Goal: Information Seeking & Learning: Understand process/instructions

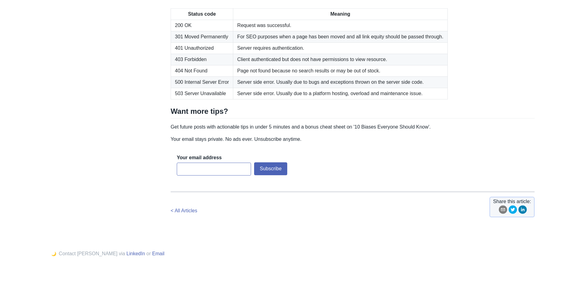
scroll to position [933, 0]
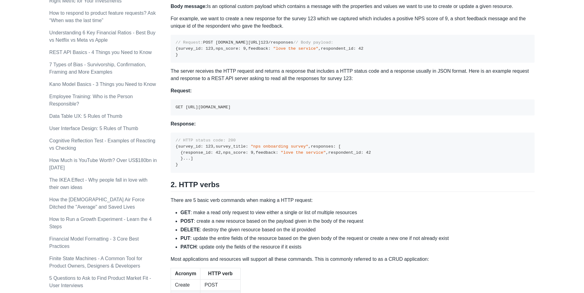
scroll to position [313, 0]
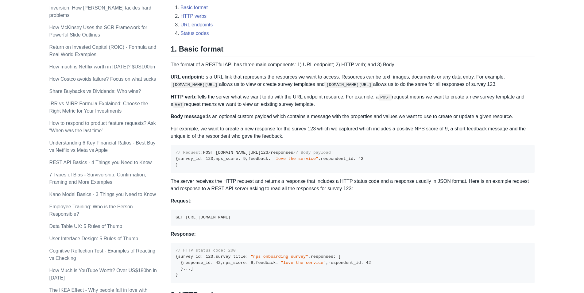
scroll to position [209, 0]
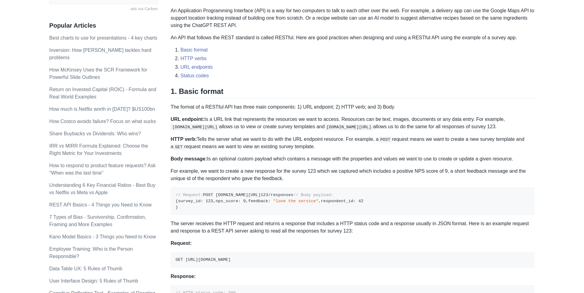
click at [262, 179] on p "For example, we want to create a new response for the survey 123 which we captu…" at bounding box center [353, 175] width 364 height 15
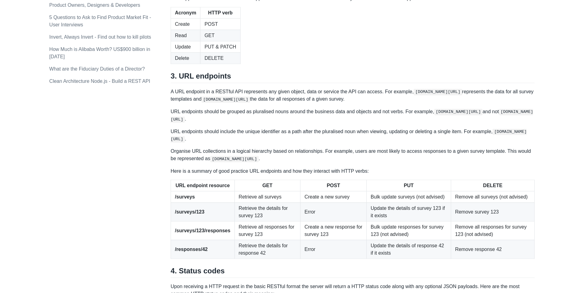
scroll to position [626, 0]
